Goal: Task Accomplishment & Management: Complete application form

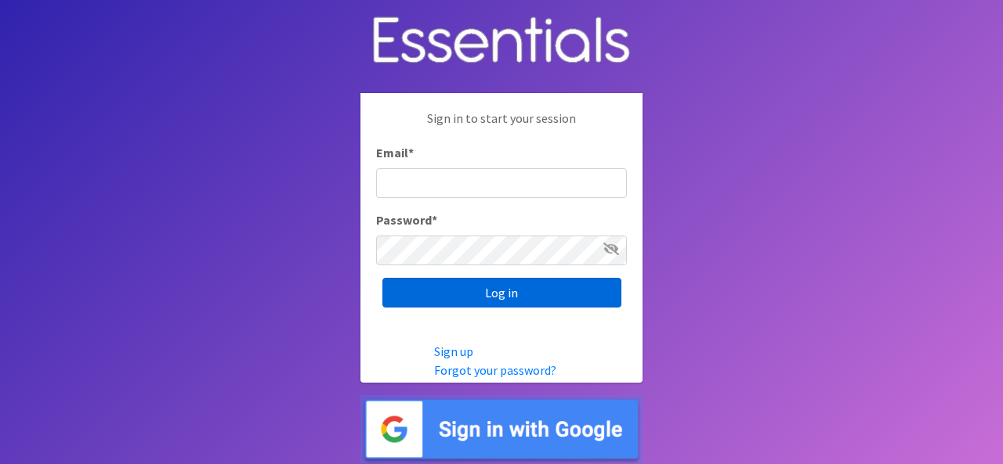
type input "Schroeal@mountunion.edu"
click at [522, 295] on input "Log in" at bounding box center [501, 293] width 239 height 30
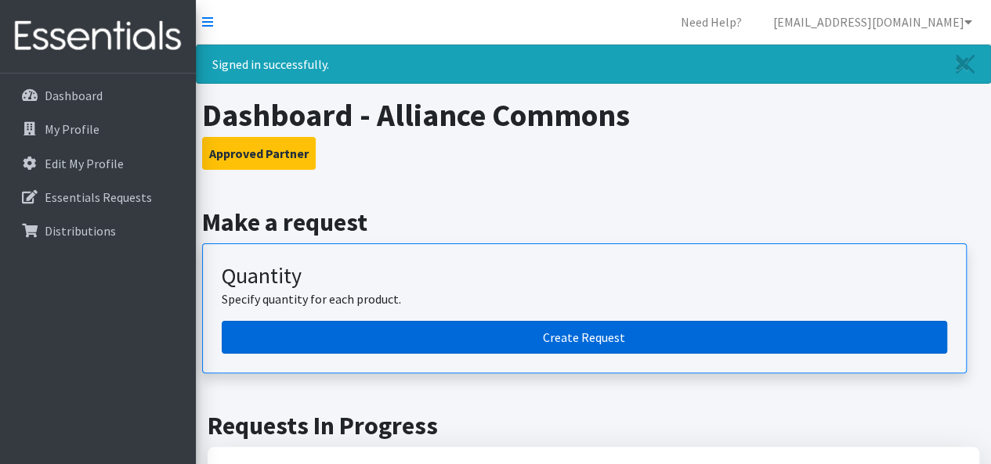
click at [649, 330] on link "Create Request" at bounding box center [584, 337] width 725 height 33
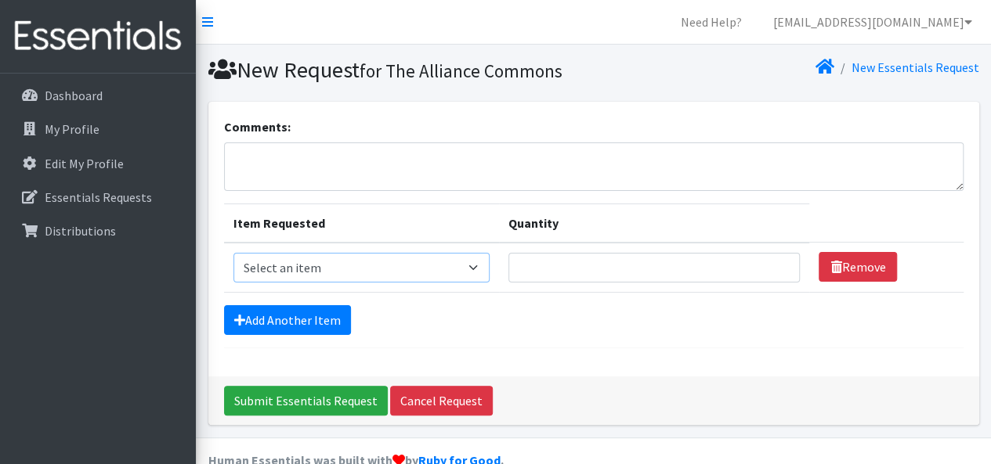
click at [474, 267] on select "Select an item Adult XXX Large Adult Large Adult XX Large Adult Medium Adult Sm…" at bounding box center [361, 268] width 256 height 30
select select "406"
click at [233, 253] on select "Select an item Adult XXX Large Adult Large Adult XX Large Adult Medium Adult Sm…" at bounding box center [361, 268] width 256 height 30
click at [546, 267] on input "Quantity" at bounding box center [654, 268] width 292 height 30
type input "1"
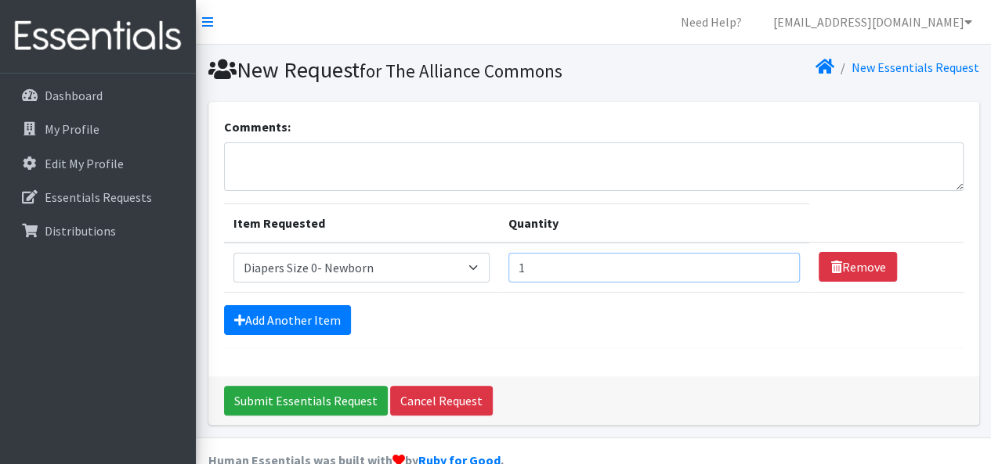
click at [779, 264] on input "1" at bounding box center [654, 268] width 292 height 30
type input "300"
click at [302, 317] on link "Add Another Item" at bounding box center [287, 320] width 127 height 30
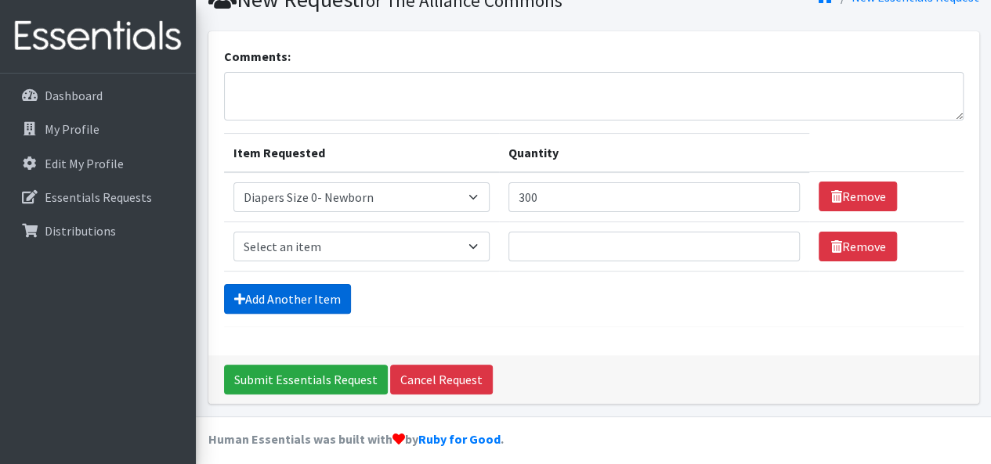
scroll to position [78, 0]
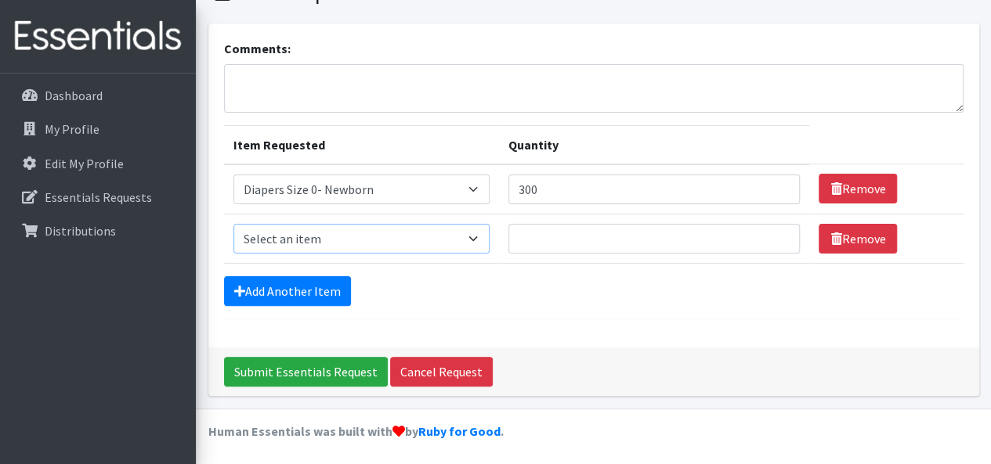
click at [475, 234] on select "Select an item Adult XXX Large Adult Large Adult XX Large Adult Medium Adult Sm…" at bounding box center [361, 239] width 256 height 30
select select "426"
click at [233, 224] on select "Select an item Adult XXX Large Adult Large Adult XX Large Adult Medium Adult Sm…" at bounding box center [361, 239] width 256 height 30
click at [694, 235] on input "Quantity" at bounding box center [654, 239] width 292 height 30
type input "50"
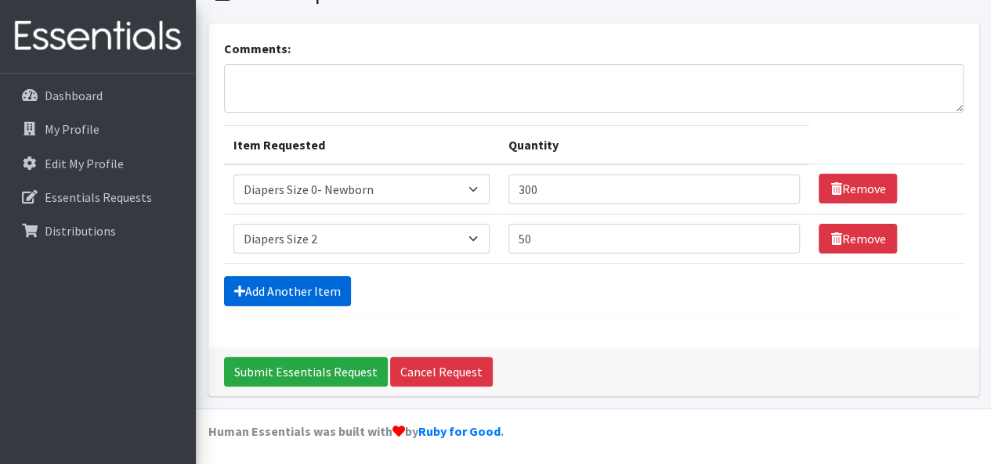
click at [283, 289] on link "Add Another Item" at bounding box center [287, 292] width 127 height 30
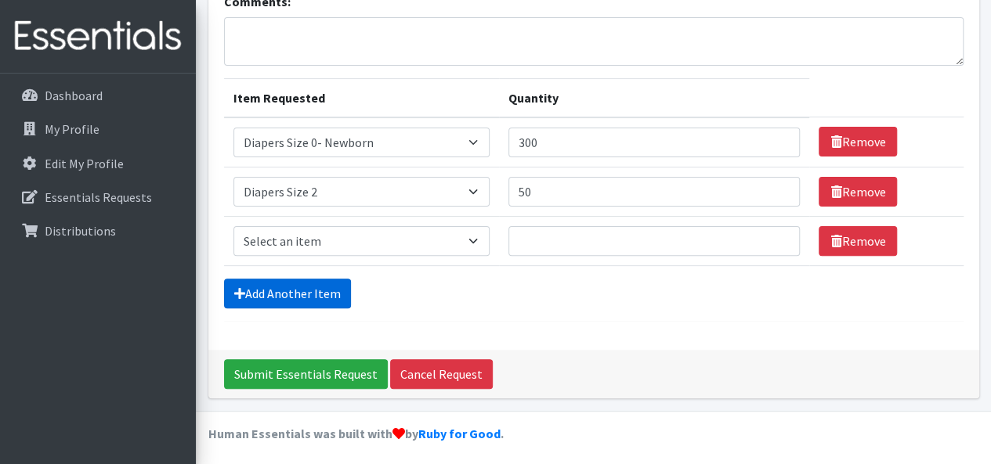
scroll to position [127, 0]
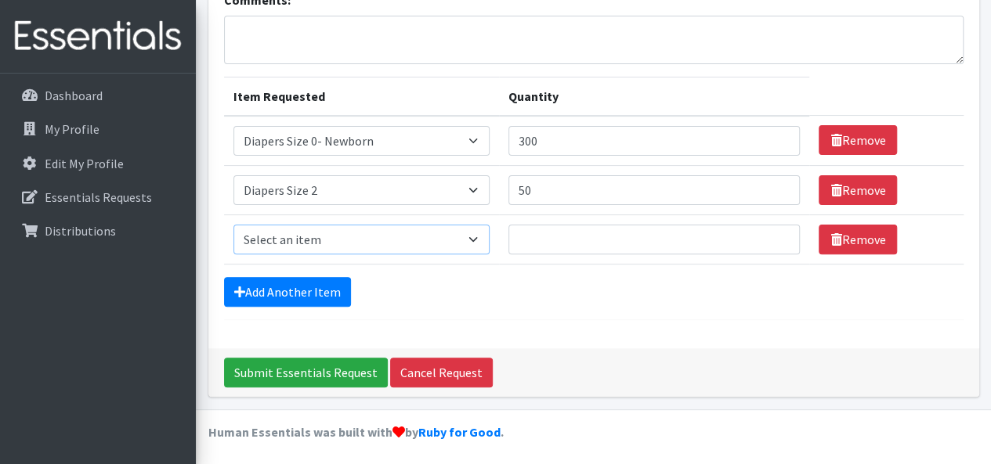
click at [476, 236] on select "Select an item Adult XXX Large Adult Large Adult XX Large Adult Medium Adult Sm…" at bounding box center [361, 240] width 256 height 30
select select "428"
click at [233, 225] on select "Select an item Adult XXX Large Adult Large Adult XX Large Adult Medium Adult Sm…" at bounding box center [361, 240] width 256 height 30
click at [522, 239] on input "Quantity" at bounding box center [654, 240] width 292 height 30
type input "150"
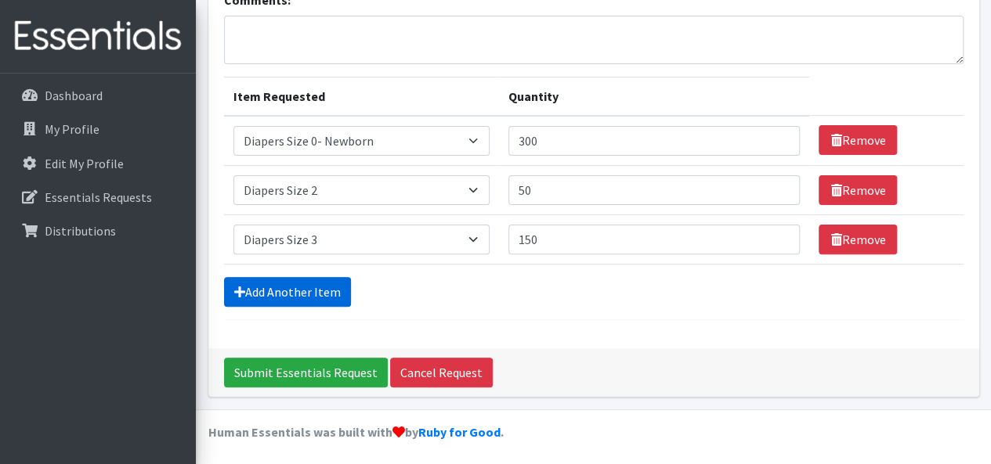
click at [293, 295] on link "Add Another Item" at bounding box center [287, 292] width 127 height 30
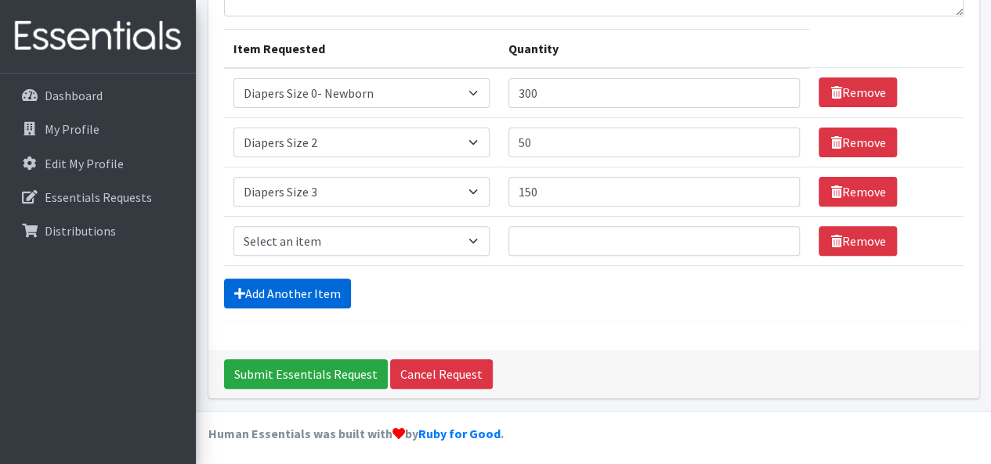
scroll to position [176, 0]
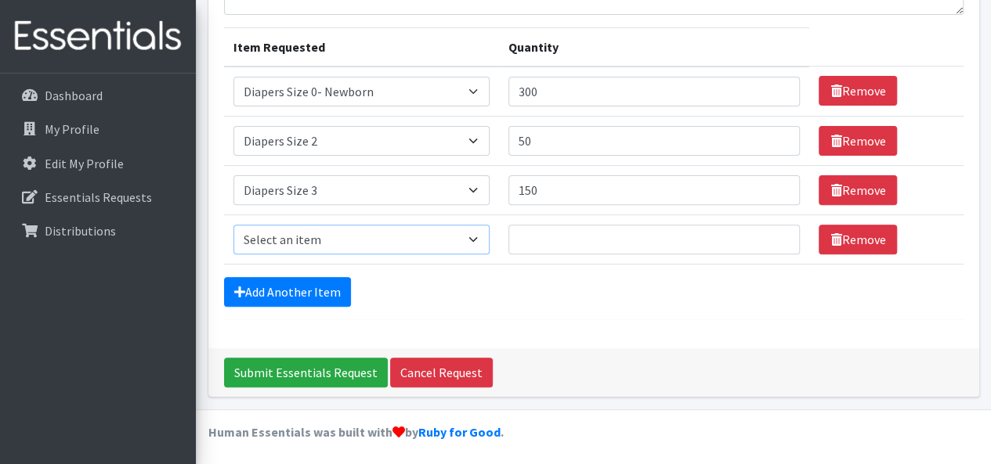
click at [472, 238] on select "Select an item Adult XXX Large Adult Large Adult XX Large Adult Medium Adult Sm…" at bounding box center [361, 240] width 256 height 30
select select "414"
click at [233, 225] on select "Select an item Adult XXX Large Adult Large Adult XX Large Adult Medium Adult Sm…" at bounding box center [361, 240] width 256 height 30
click at [535, 235] on input "Quantity" at bounding box center [654, 240] width 292 height 30
type input "125"
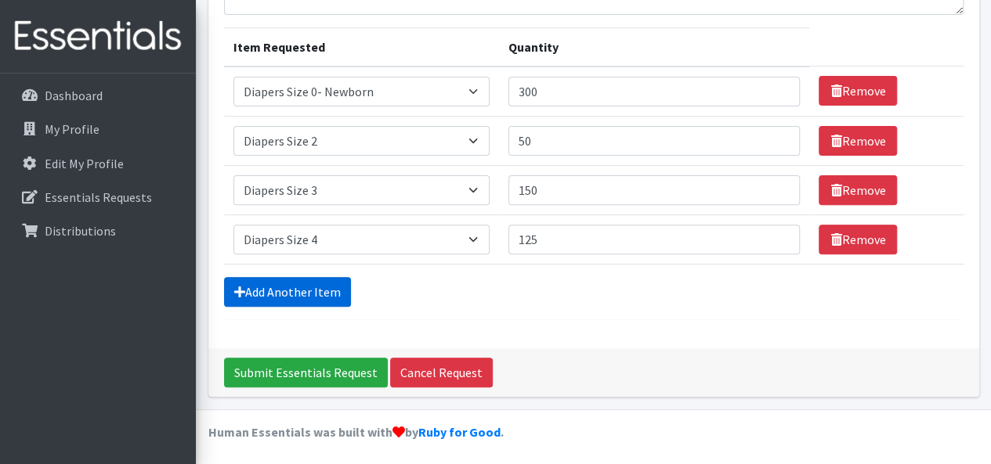
click at [255, 287] on link "Add Another Item" at bounding box center [287, 292] width 127 height 30
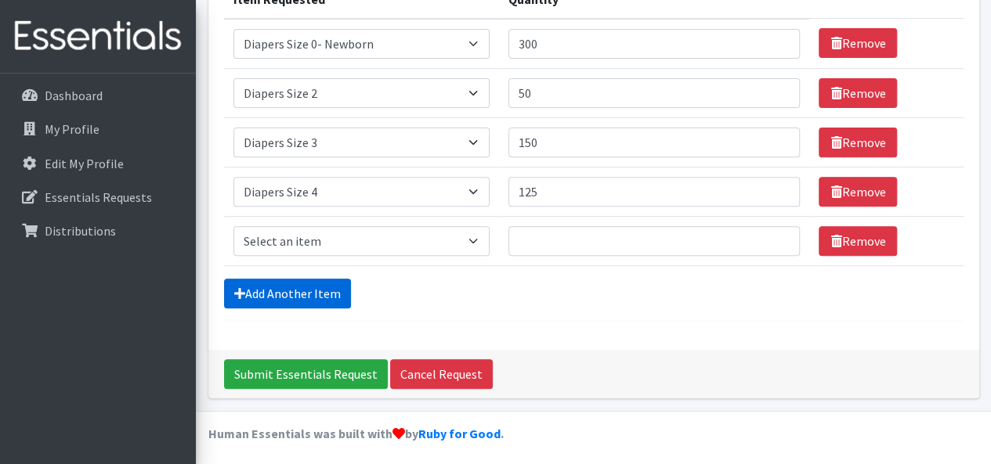
scroll to position [226, 0]
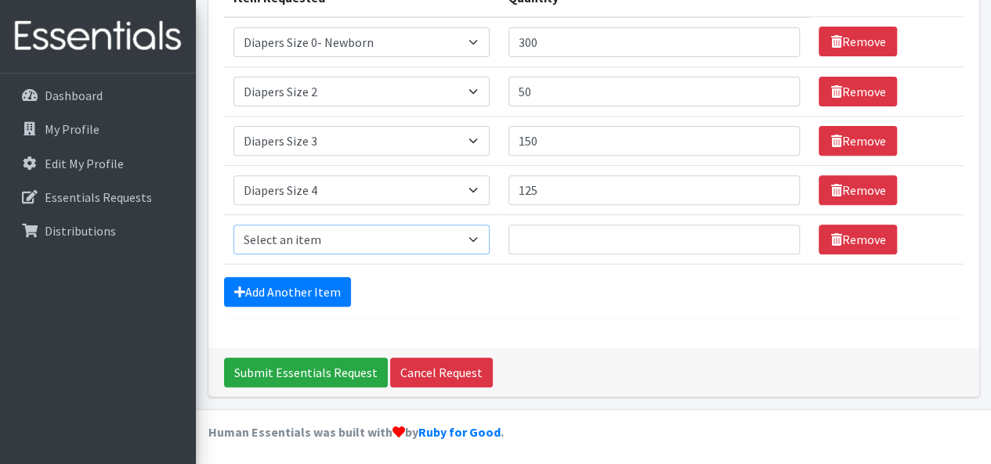
click at [479, 240] on select "Select an item Adult XXX Large Adult Large Adult XX Large Adult Medium Adult Sm…" at bounding box center [361, 240] width 256 height 30
select select "415"
click at [233, 225] on select "Select an item Adult XXX Large Adult Large Adult XX Large Adult Medium Adult Sm…" at bounding box center [361, 240] width 256 height 30
click at [537, 239] on input "Quantity" at bounding box center [654, 240] width 292 height 30
type input "75"
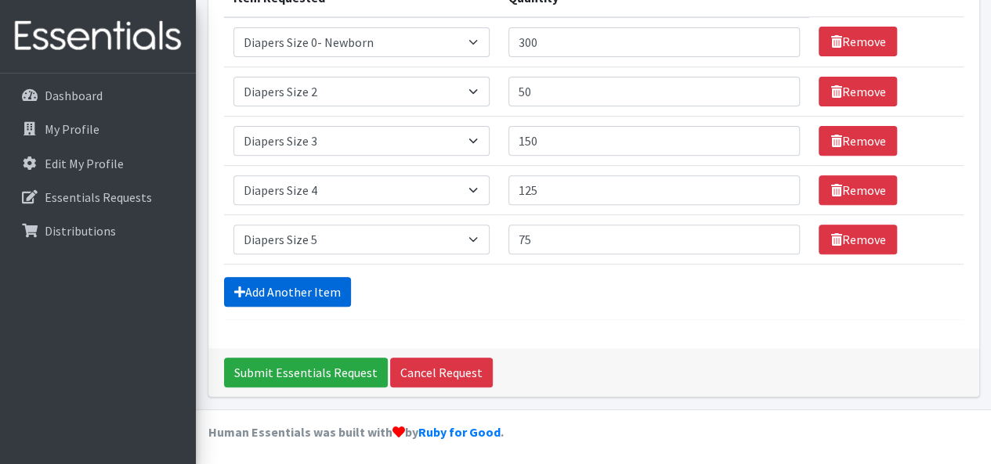
click at [295, 294] on link "Add Another Item" at bounding box center [287, 292] width 127 height 30
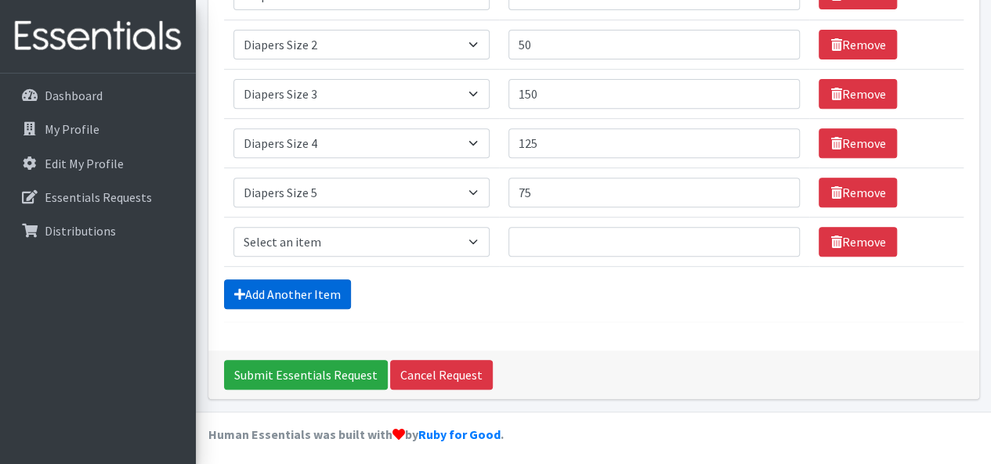
scroll to position [274, 0]
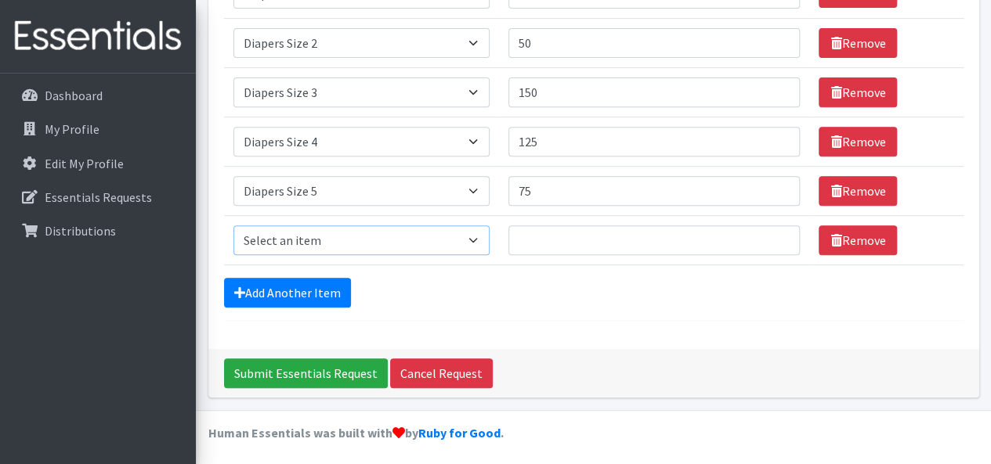
click at [475, 237] on select "Select an item Adult XXX Large Adult Large Adult XX Large Adult Medium Adult Sm…" at bounding box center [361, 241] width 256 height 30
select select "417"
click at [233, 226] on select "Select an item Adult XXX Large Adult Large Adult XX Large Adult Medium Adult Sm…" at bounding box center [361, 241] width 256 height 30
click at [522, 237] on input "Quantity" at bounding box center [654, 241] width 292 height 30
type input "225"
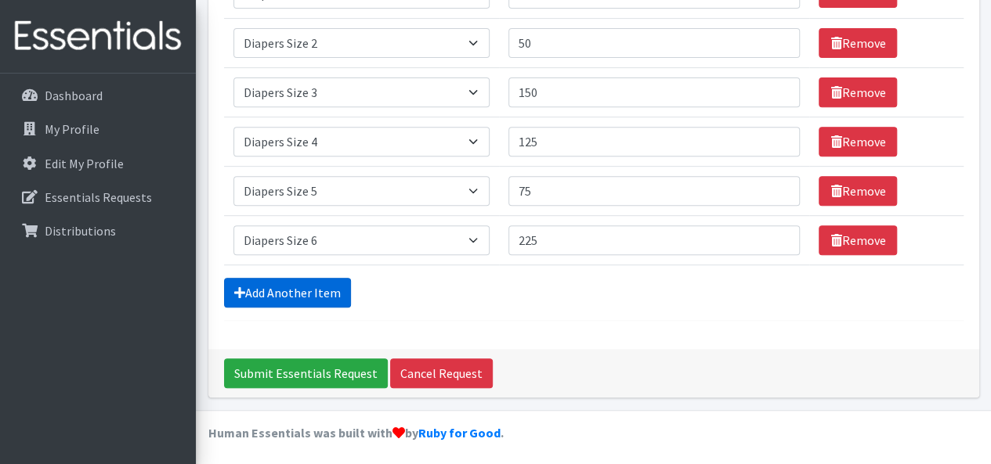
click at [302, 287] on link "Add Another Item" at bounding box center [287, 293] width 127 height 30
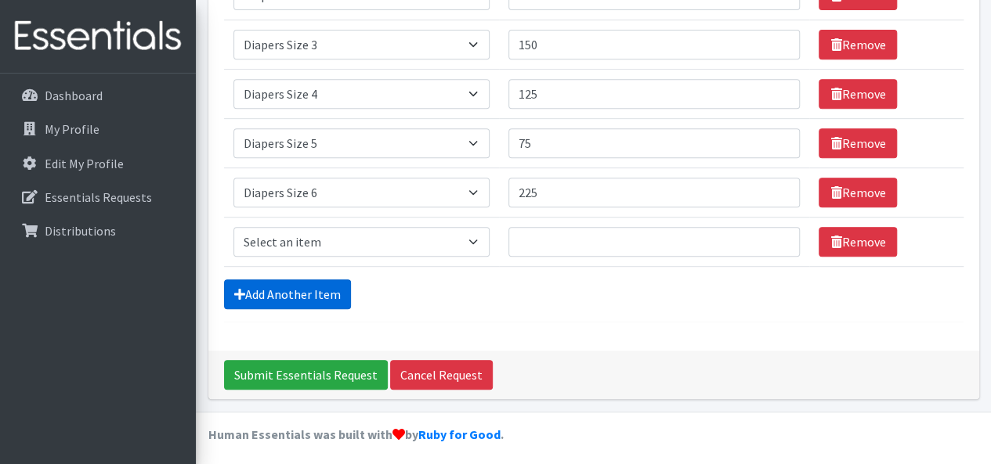
scroll to position [324, 0]
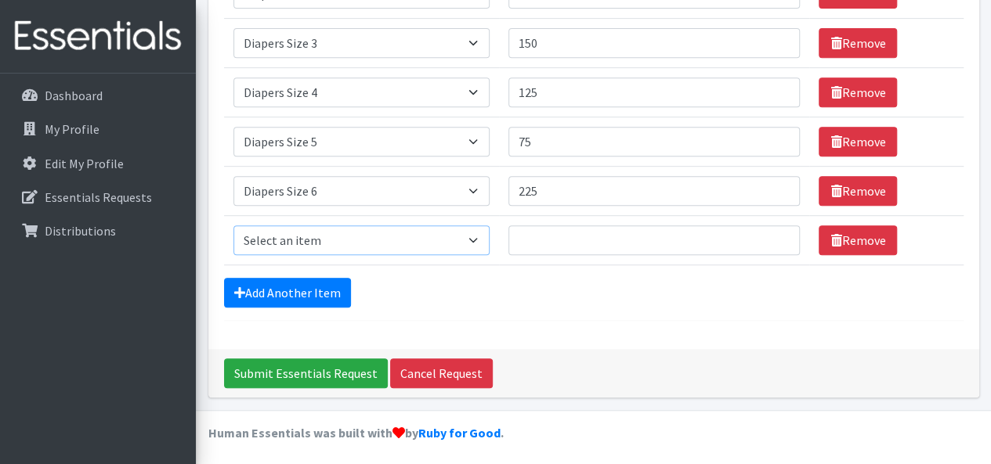
click at [482, 240] on select "Select an item Adult XXX Large Adult Large Adult XX Large Adult Medium Adult Sm…" at bounding box center [361, 241] width 256 height 30
select select "4828"
click at [233, 226] on select "Select an item Adult XXX Large Adult Large Adult XX Large Adult Medium Adult Sm…" at bounding box center [361, 241] width 256 height 30
click at [522, 239] on input "Quantity" at bounding box center [654, 241] width 292 height 30
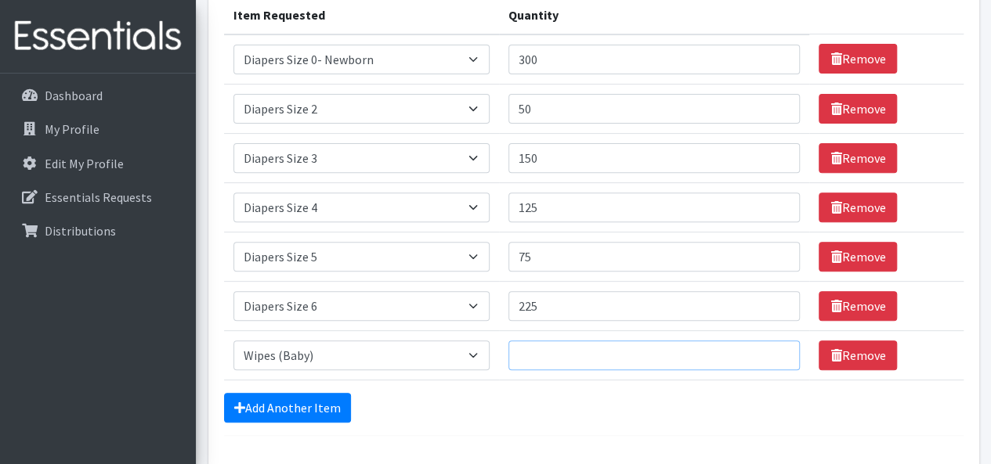
scroll to position [222, 0]
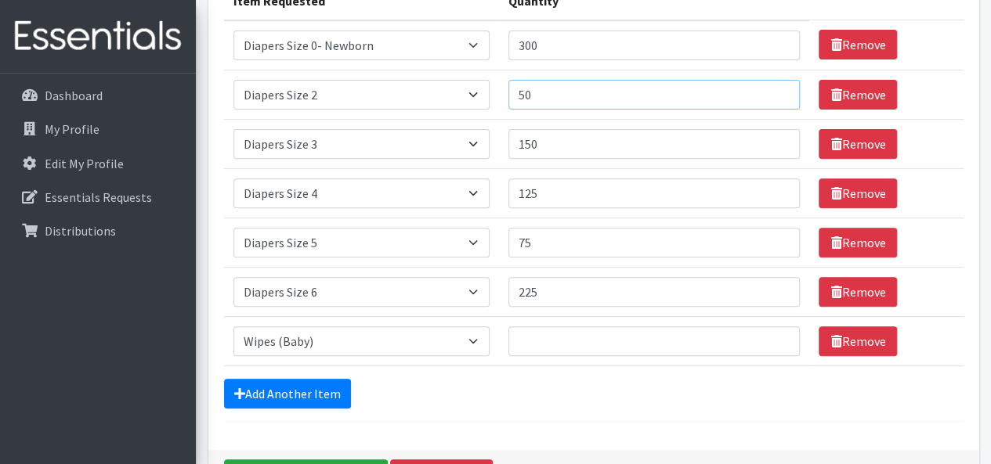
click at [548, 93] on input "50" at bounding box center [654, 95] width 292 height 30
type input "5"
type input "150"
click at [530, 138] on input "150" at bounding box center [654, 144] width 292 height 30
type input "250"
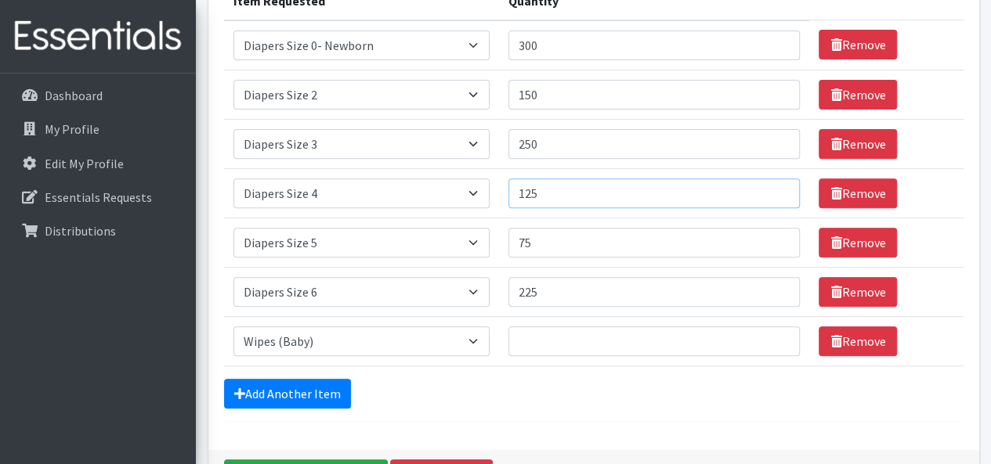
click at [527, 190] on input "125" at bounding box center [654, 194] width 292 height 30
type input "225"
click at [521, 237] on input "75" at bounding box center [654, 243] width 292 height 30
type input "175"
click at [475, 340] on select "Select an item Adult XXX Large Adult Large Adult XX Large Adult Medium Adult Sm…" at bounding box center [361, 342] width 256 height 30
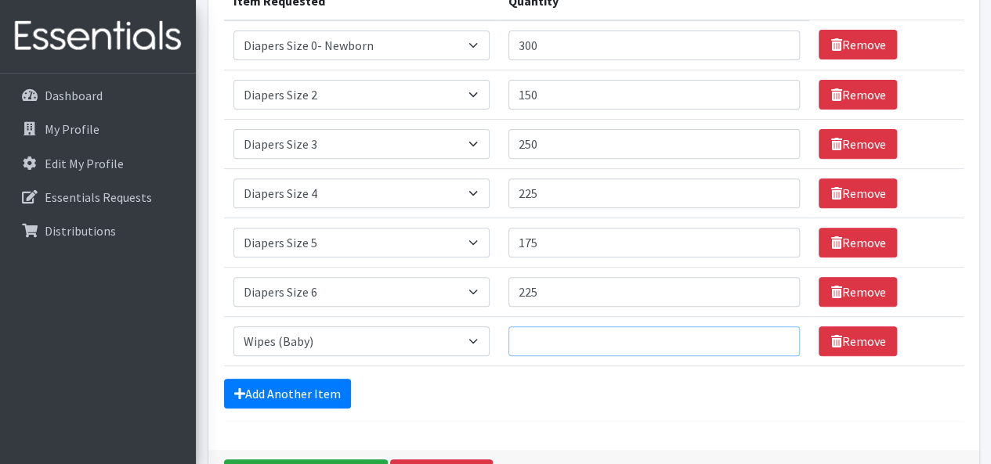
click at [530, 336] on input "Quantity" at bounding box center [654, 342] width 292 height 30
type input "50"
click at [316, 393] on link "Add Another Item" at bounding box center [287, 394] width 127 height 30
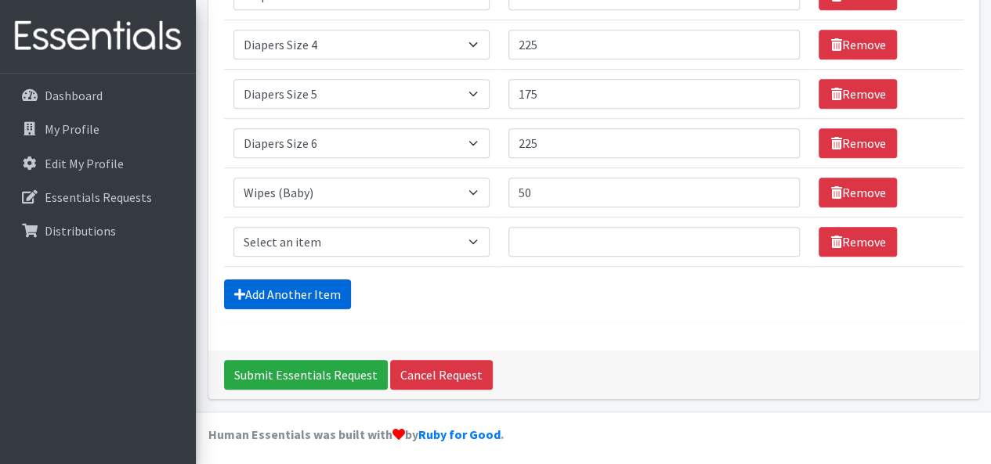
scroll to position [373, 0]
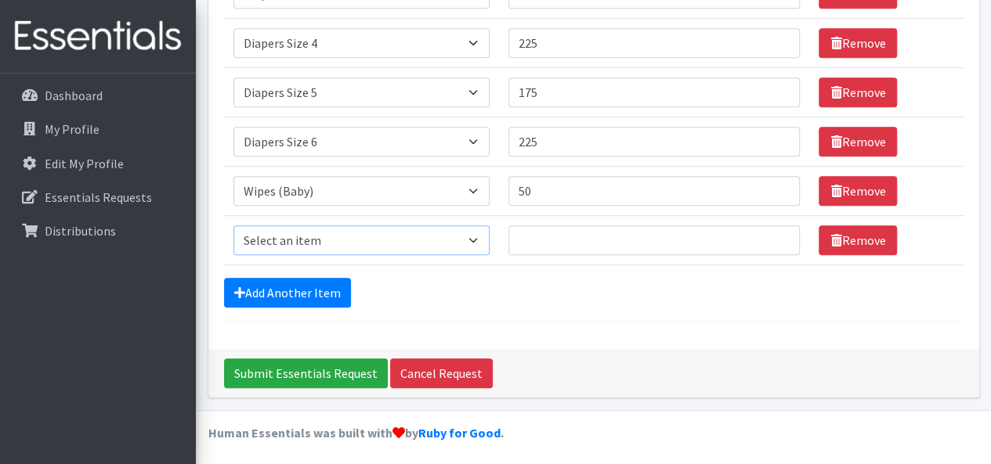
click at [476, 240] on select "Select an item Adult XXX Large Adult Large Adult XX Large Adult Medium Adult Sm…" at bounding box center [361, 241] width 256 height 30
select select "11444"
click at [233, 226] on select "Select an item Adult XXX Large Adult Large Adult XX Large Adult Medium Adult Sm…" at bounding box center [361, 241] width 256 height 30
click at [519, 244] on input "Quantity" at bounding box center [654, 241] width 292 height 30
click at [309, 291] on link "Add Another Item" at bounding box center [287, 293] width 127 height 30
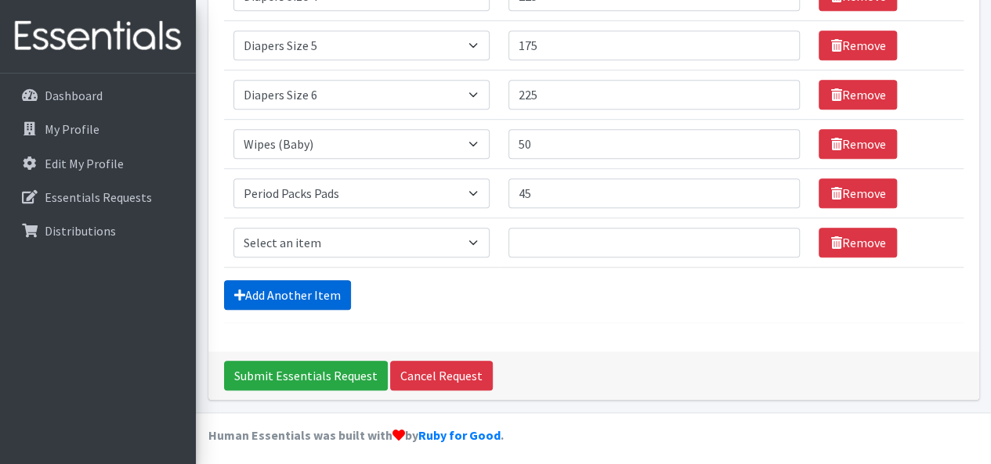
scroll to position [421, 0]
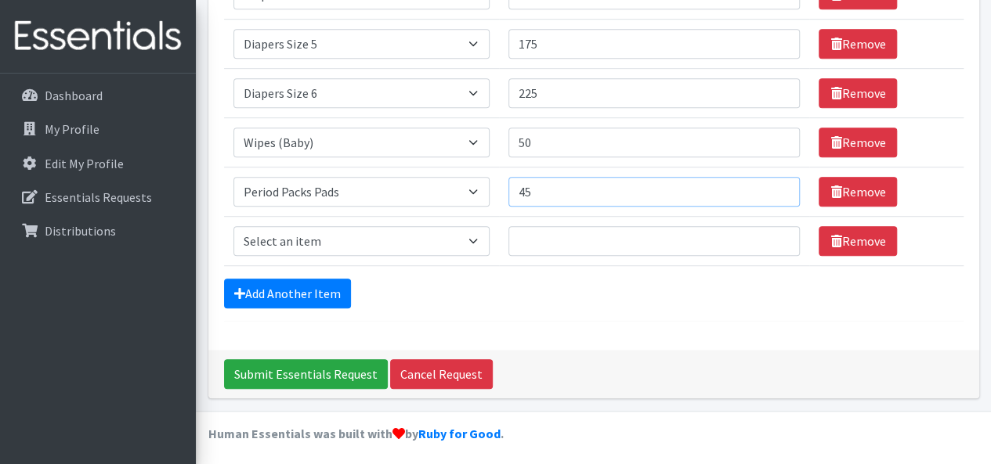
click at [534, 189] on input "45" at bounding box center [654, 192] width 292 height 30
type input "4"
type input "3"
type input "45"
click at [531, 236] on input "Quantity" at bounding box center [654, 241] width 292 height 30
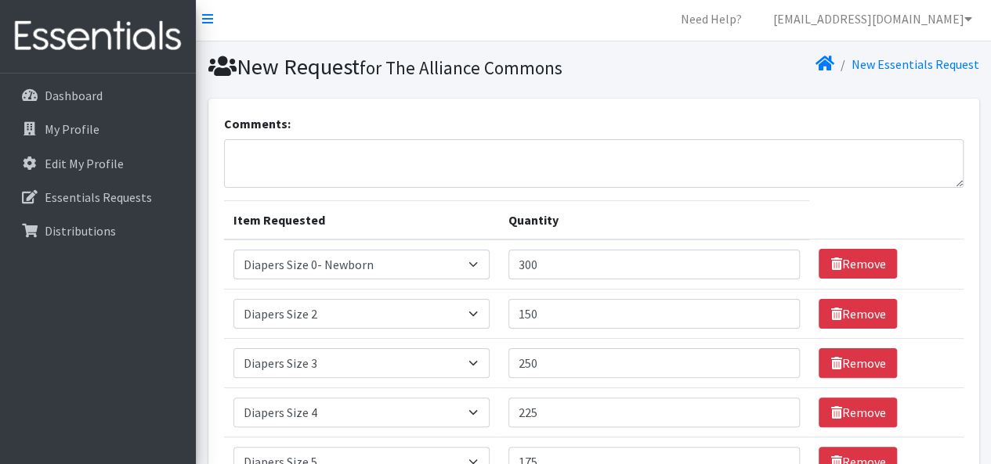
scroll to position [0, 0]
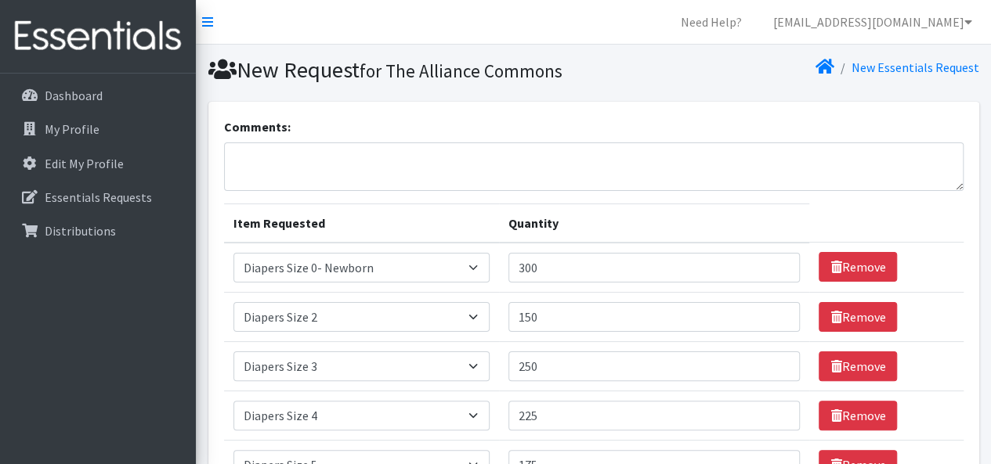
type input "6"
click at [534, 266] on input "300" at bounding box center [654, 268] width 292 height 30
type input "1"
type input "200"
click at [548, 315] on input "150" at bounding box center [654, 317] width 292 height 30
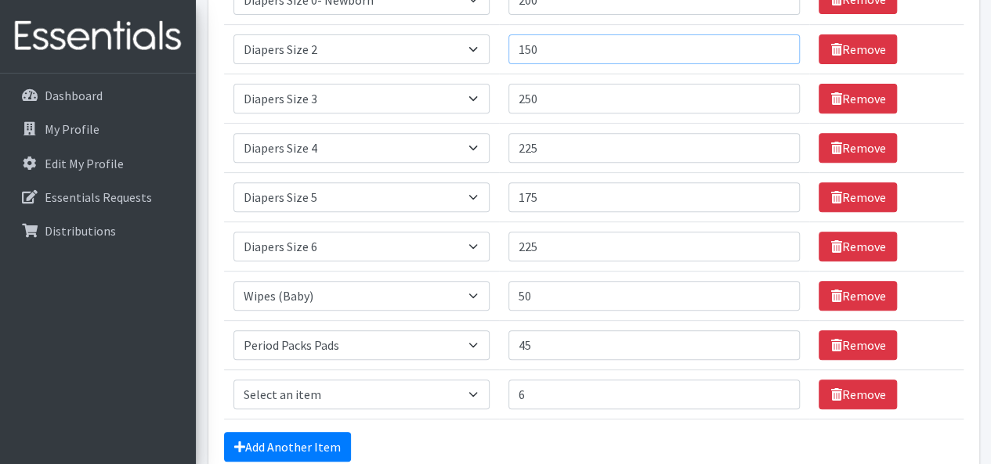
scroll to position [269, 0]
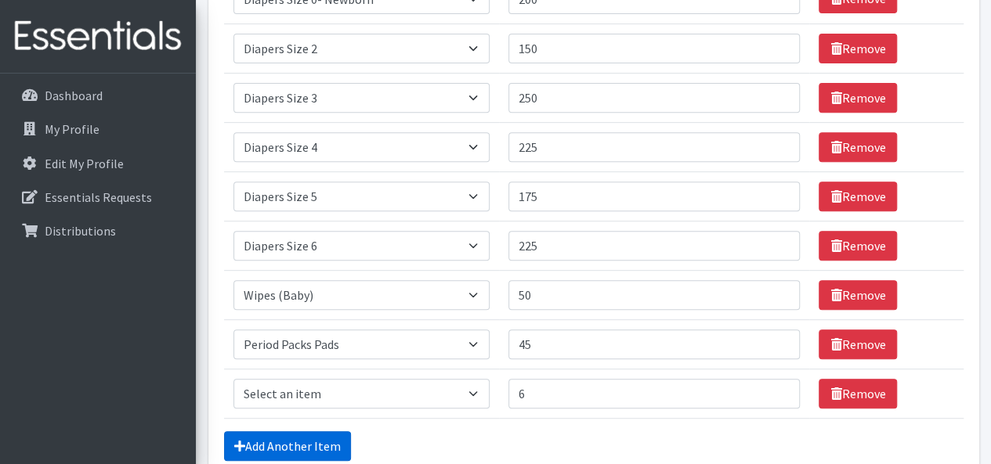
click at [297, 443] on link "Add Another Item" at bounding box center [287, 447] width 127 height 30
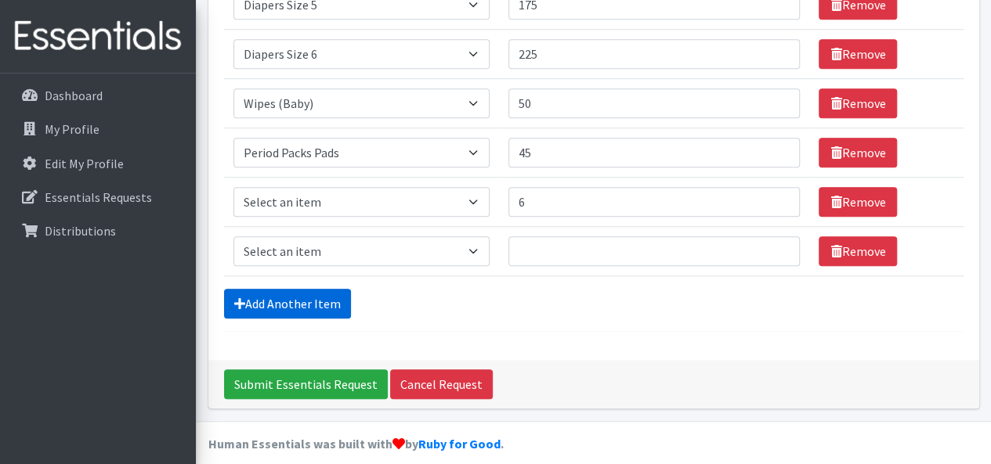
scroll to position [471, 0]
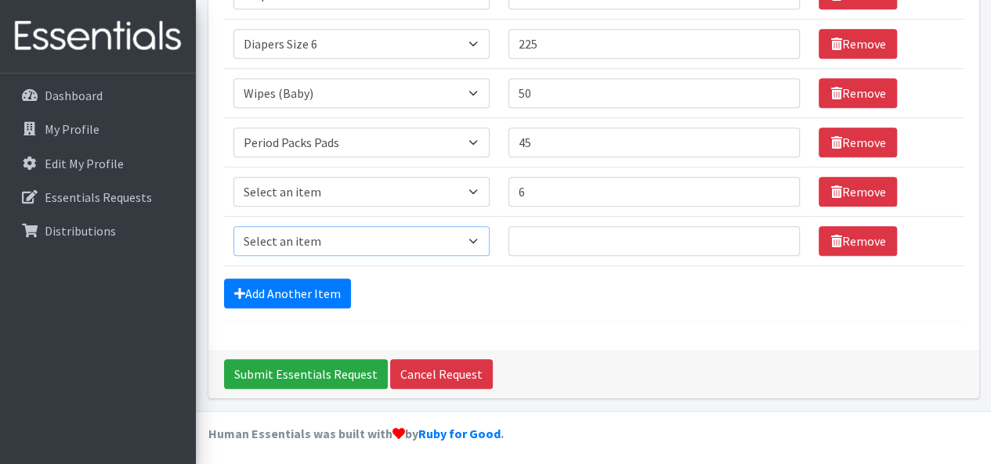
click at [475, 236] on select "Select an item Adult XXX Large Adult Large Adult XX Large Adult Medium Adult Sm…" at bounding box center [361, 241] width 256 height 30
select select "408"
click at [233, 226] on select "Select an item Adult XXX Large Adult Large Adult XX Large Adult Medium Adult Sm…" at bounding box center [361, 241] width 256 height 30
click at [858, 243] on link "Remove" at bounding box center [858, 241] width 78 height 30
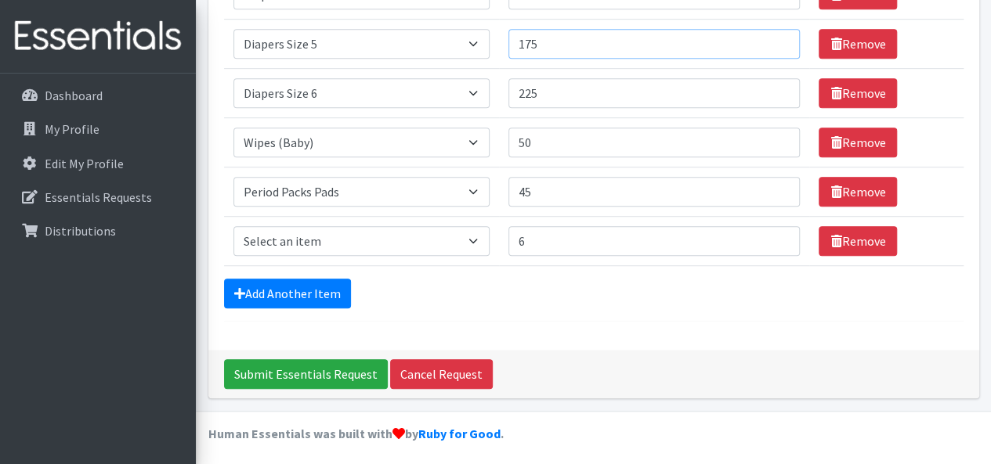
click at [526, 40] on input "175" at bounding box center [654, 44] width 292 height 30
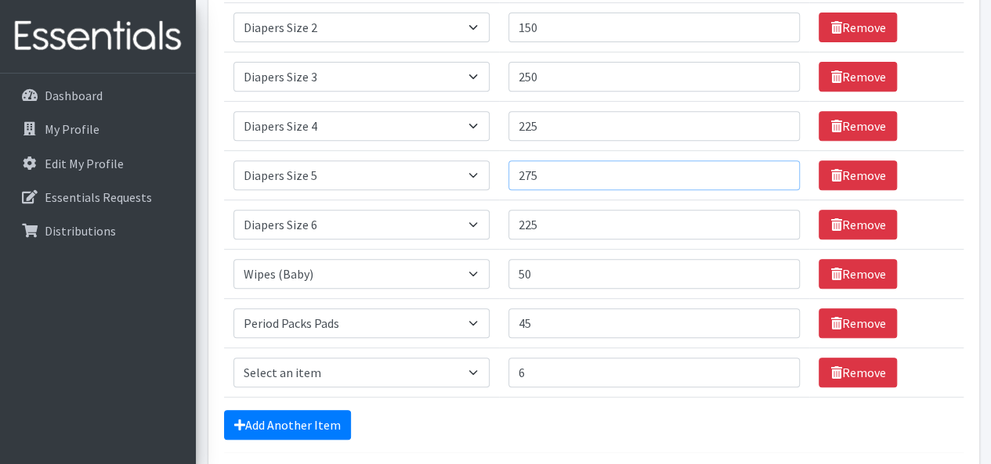
scroll to position [284, 0]
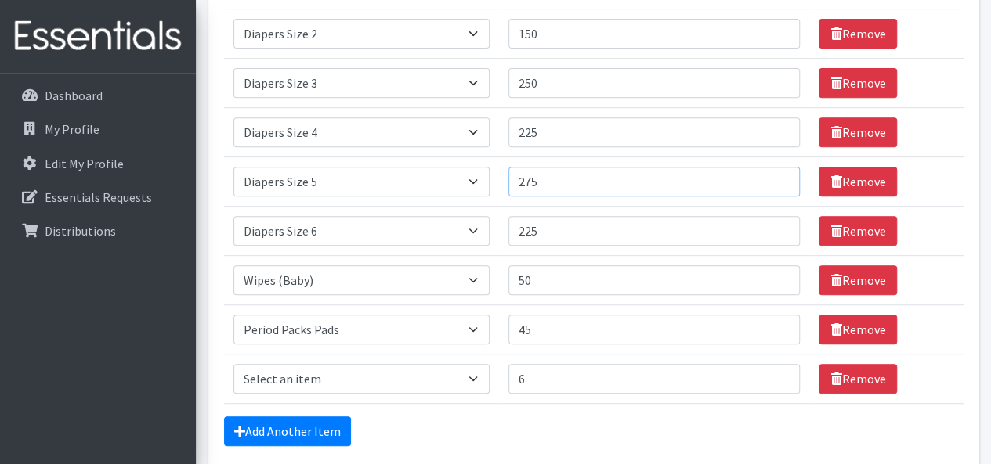
type input "275"
click at [543, 128] on input "225" at bounding box center [654, 132] width 292 height 30
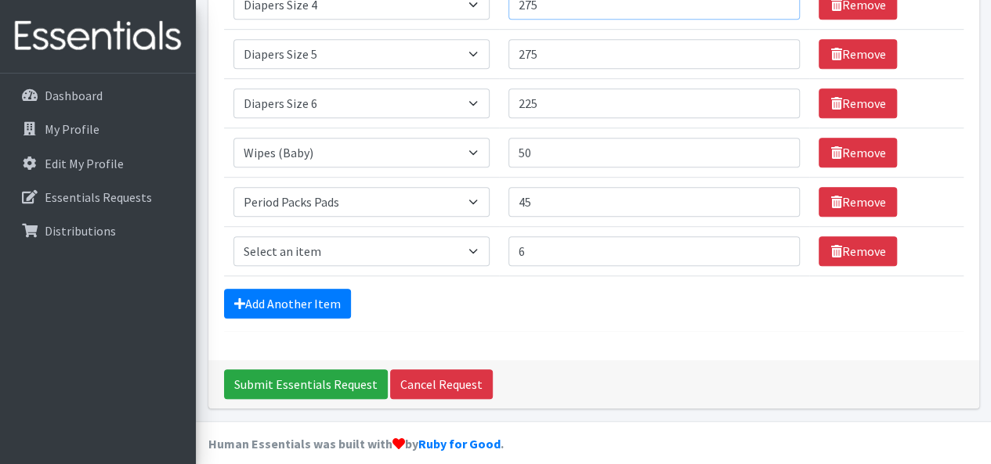
scroll to position [421, 0]
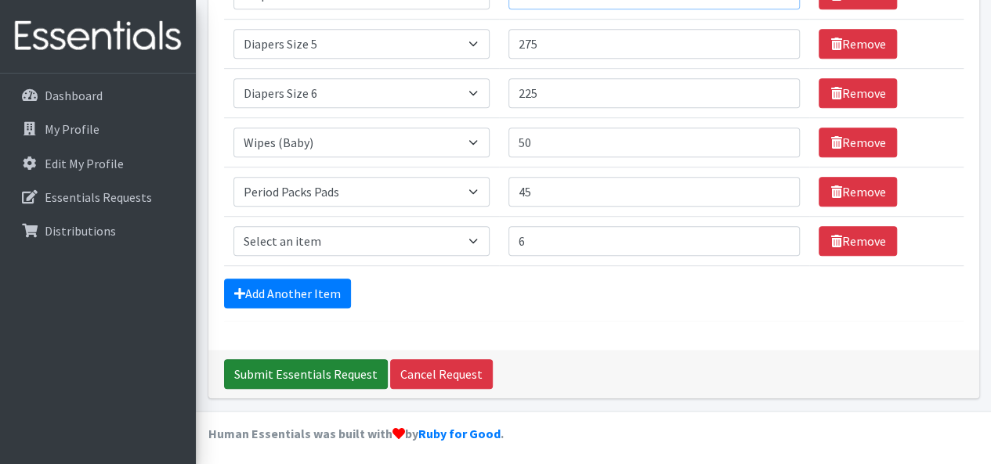
type input "275"
click at [337, 368] on input "Submit Essentials Request" at bounding box center [306, 375] width 164 height 30
click at [338, 369] on input "Submit Essentials Request" at bounding box center [306, 375] width 164 height 30
click at [478, 240] on select "Select an item Adult XXX Large Adult Large Adult XX Large Adult Medium Adult Sm…" at bounding box center [361, 241] width 256 height 30
click at [478, 239] on select "Select an item Adult XXX Large Adult Large Adult XX Large Adult Medium Adult Sm…" at bounding box center [361, 241] width 256 height 30
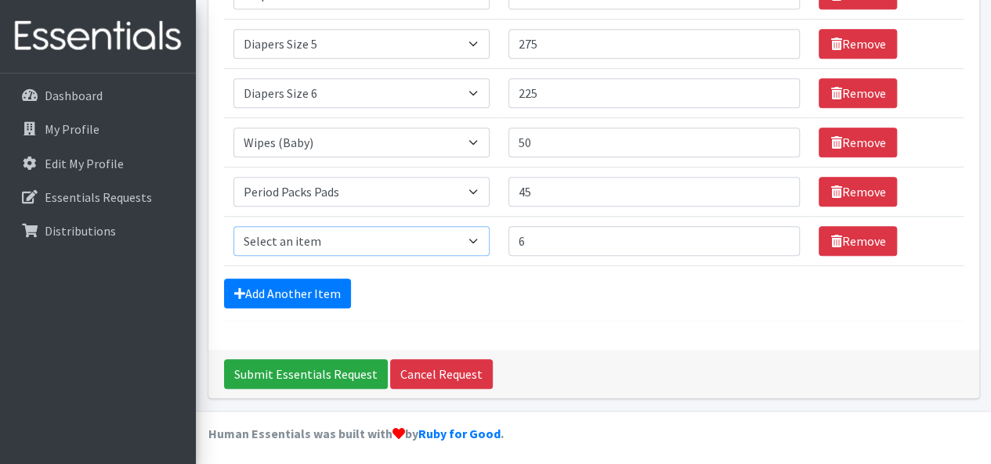
click at [475, 237] on select "Select an item Adult XXX Large Adult Large Adult XX Large Adult Medium Adult Sm…" at bounding box center [361, 241] width 256 height 30
select select "11445"
click at [233, 226] on select "Select an item Adult XXX Large Adult Large Adult XX Large Adult Medium Adult Sm…" at bounding box center [361, 241] width 256 height 30
drag, startPoint x: 538, startPoint y: 40, endPoint x: 551, endPoint y: 56, distance: 20.6
click at [539, 40] on input "275" at bounding box center [654, 44] width 292 height 30
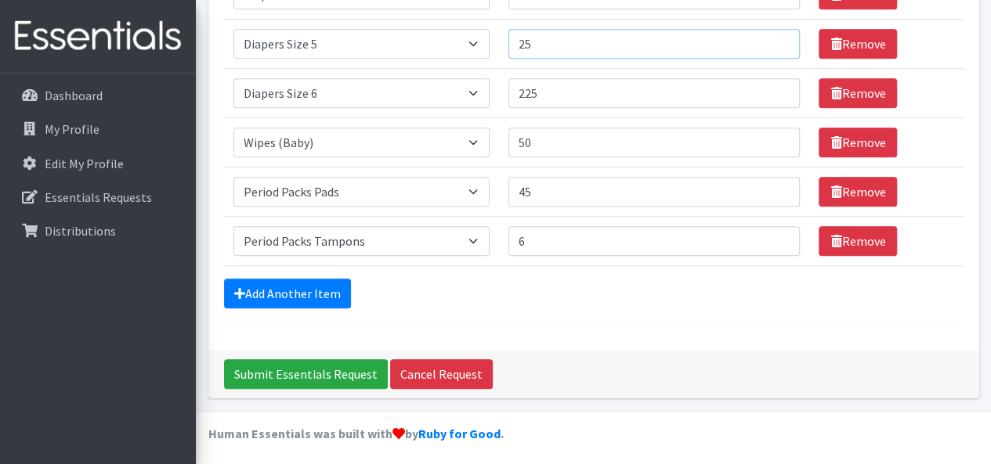
type input "5"
type input "325"
click at [281, 285] on link "Add Another Item" at bounding box center [287, 294] width 127 height 30
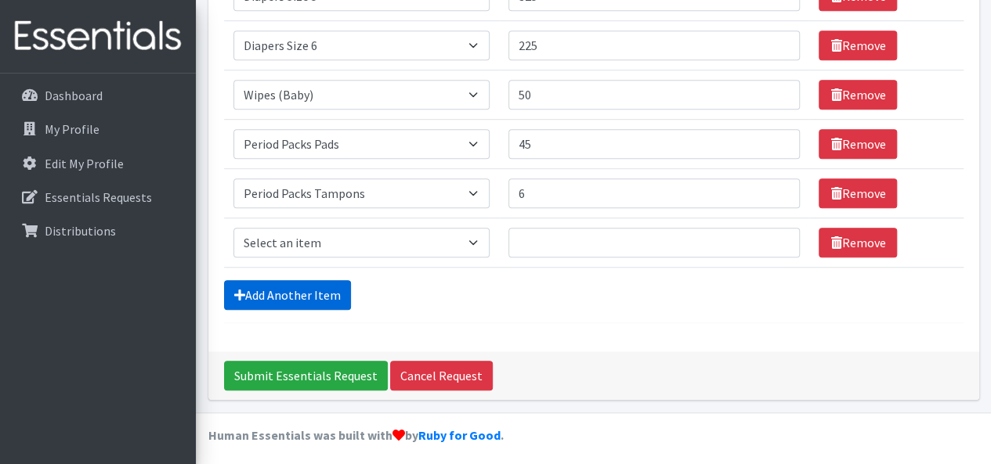
scroll to position [471, 0]
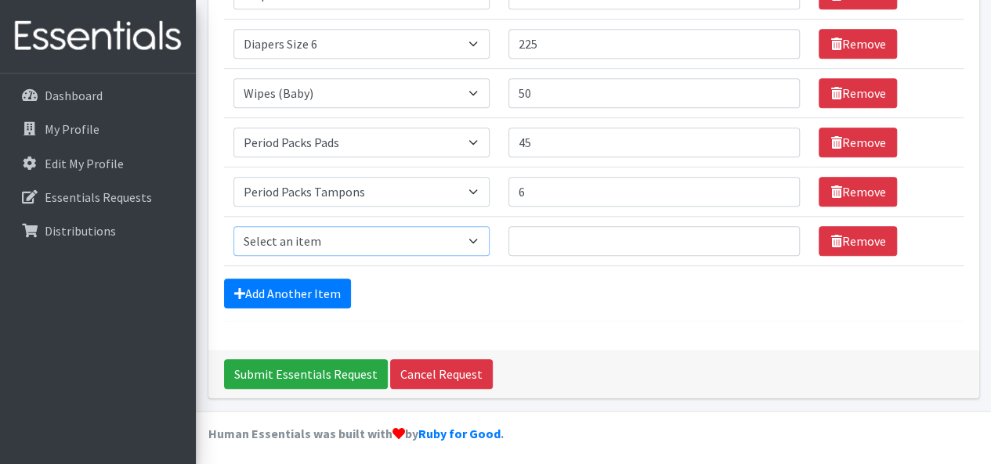
click at [479, 239] on select "Select an item Adult XXX Large Adult Large Adult XX Large Adult Medium Adult Sm…" at bounding box center [361, 241] width 256 height 30
select select "2927"
click at [233, 226] on select "Select an item Adult XXX Large Adult Large Adult XX Large Adult Medium Adult Sm…" at bounding box center [361, 241] width 256 height 30
click at [528, 244] on input "Quantity" at bounding box center [654, 241] width 292 height 30
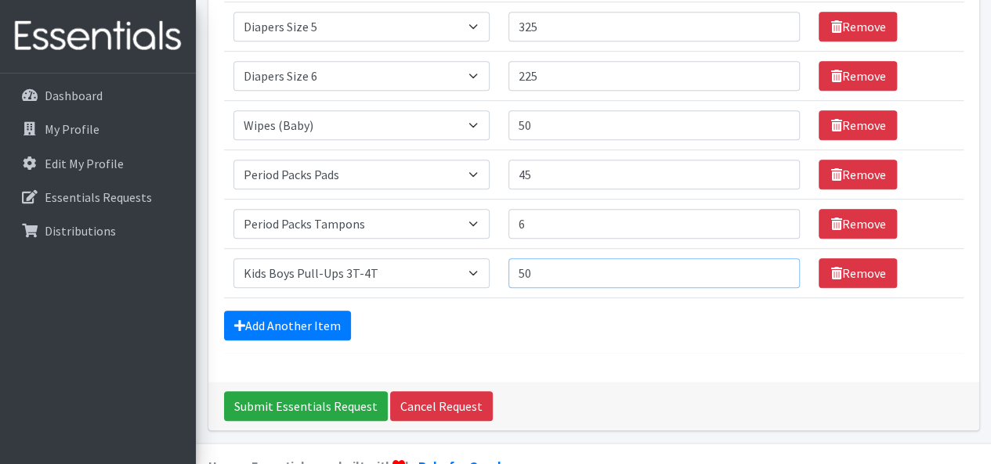
scroll to position [454, 0]
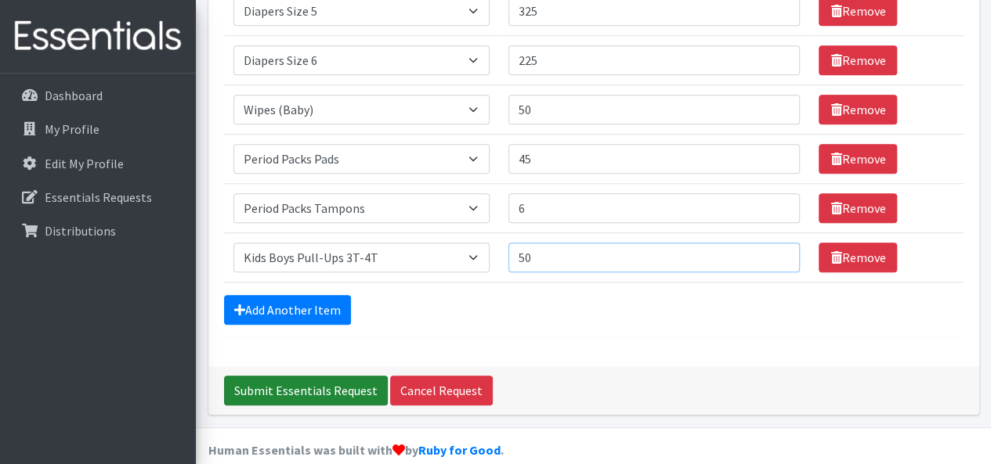
type input "50"
click at [319, 388] on input "Submit Essentials Request" at bounding box center [306, 391] width 164 height 30
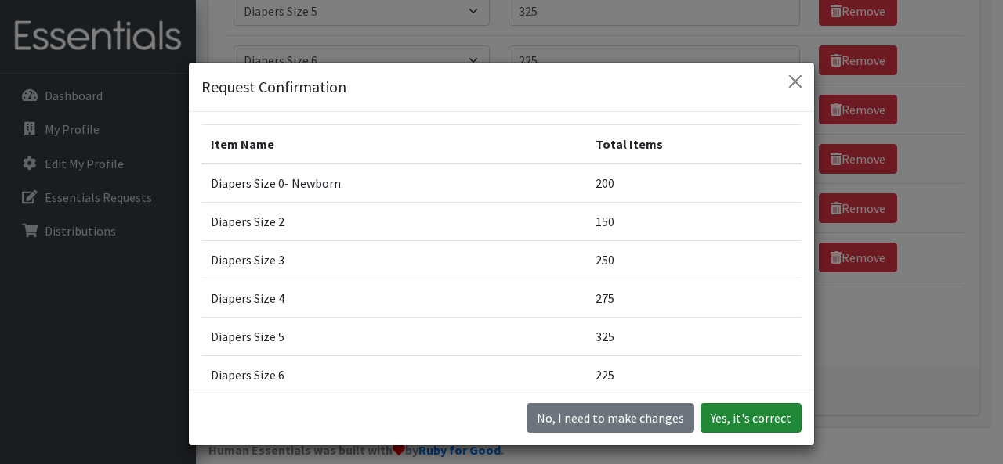
click at [746, 420] on button "Yes, it's correct" at bounding box center [750, 418] width 101 height 30
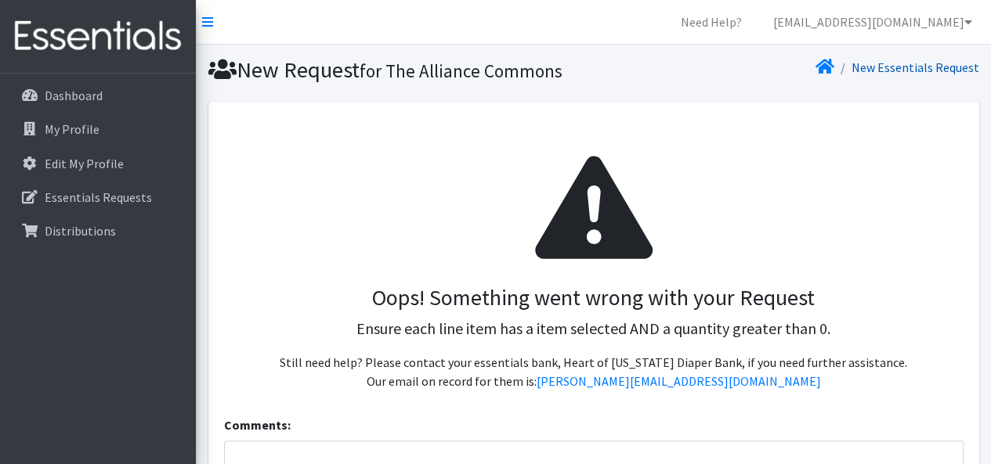
click at [905, 68] on link "New Essentials Request" at bounding box center [915, 68] width 128 height 16
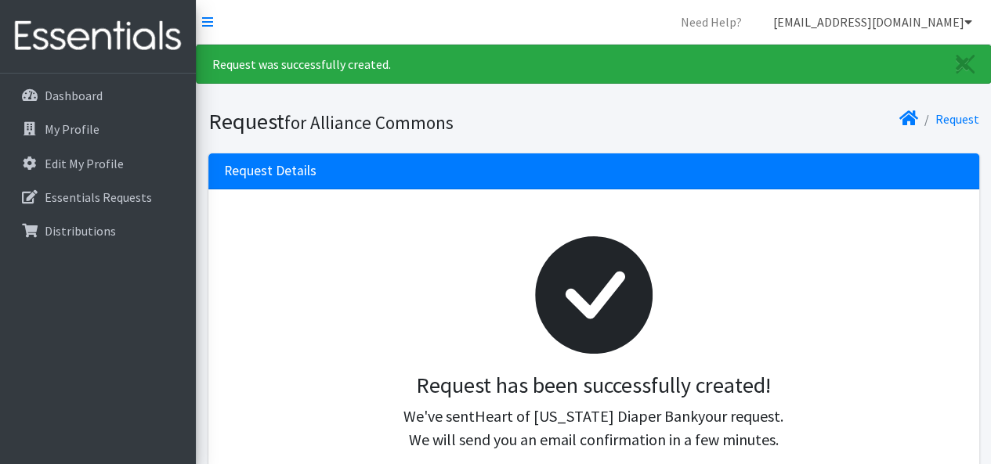
click at [966, 21] on icon at bounding box center [968, 22] width 8 height 13
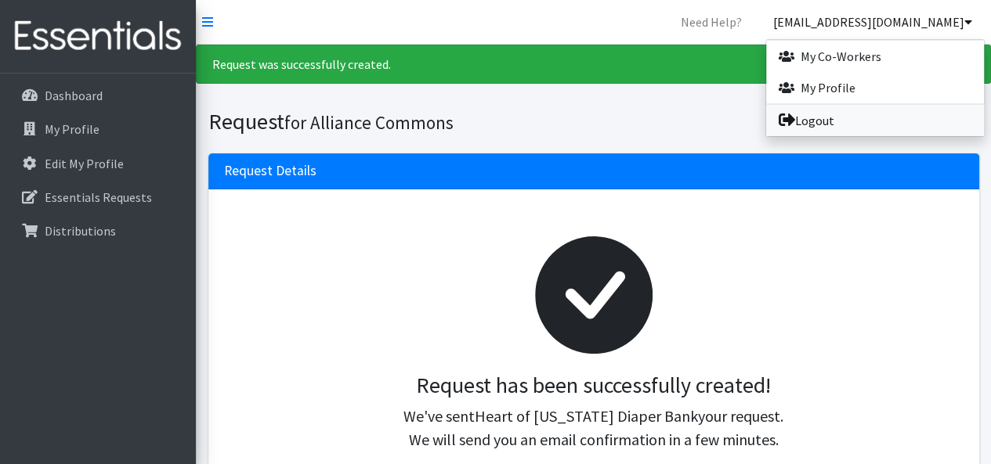
click at [851, 120] on link "Logout" at bounding box center [875, 120] width 218 height 31
